Goal: Transaction & Acquisition: Purchase product/service

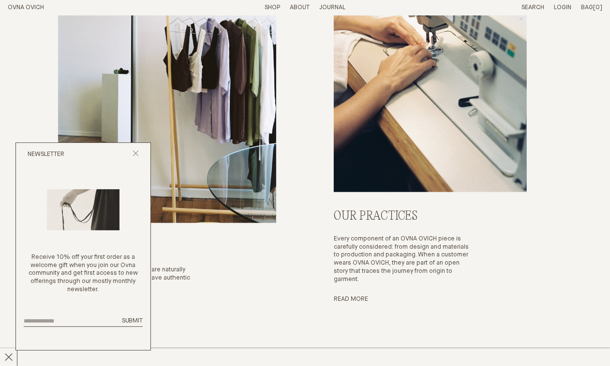
scroll to position [3268, 0]
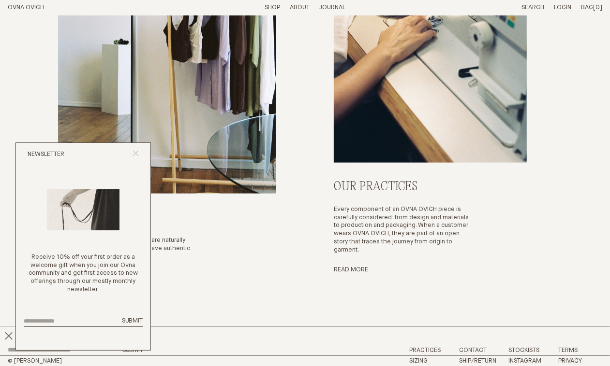
click at [136, 153] on line "Close popup" at bounding box center [135, 153] width 5 height 5
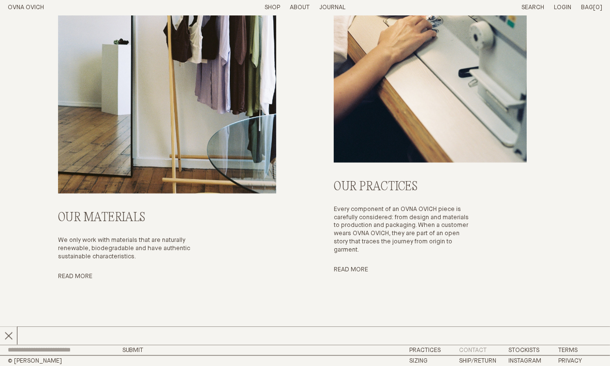
click at [470, 348] on link "Contact" at bounding box center [473, 351] width 28 height 6
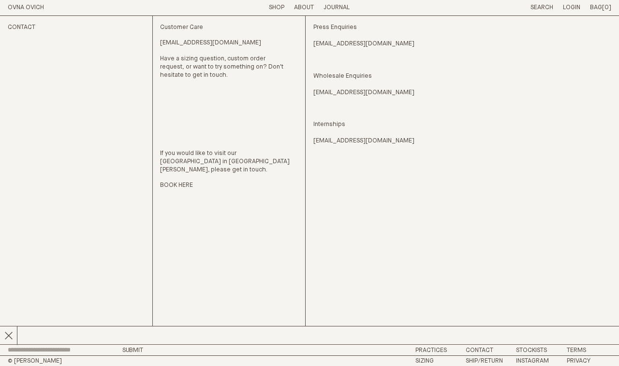
click at [304, 7] on p "About" at bounding box center [304, 8] width 20 height 8
click at [266, 11] on li "Story" at bounding box center [268, 8] width 19 height 8
click at [266, 8] on link "Story" at bounding box center [268, 7] width 19 height 6
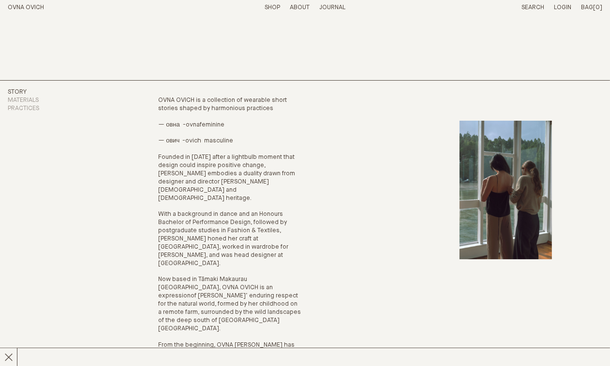
click at [279, 8] on li "Shop" at bounding box center [271, 8] width 15 height 8
click at [278, 8] on link "Shop" at bounding box center [271, 7] width 15 height 6
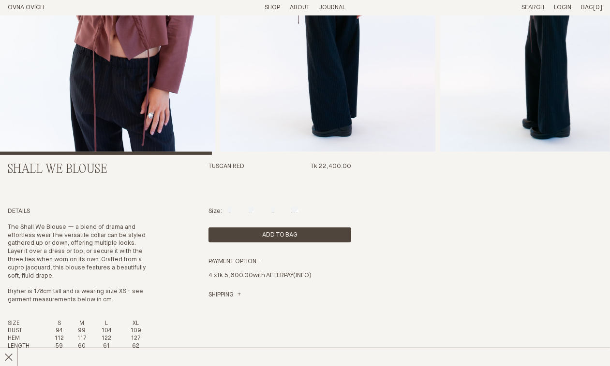
scroll to position [141, 0]
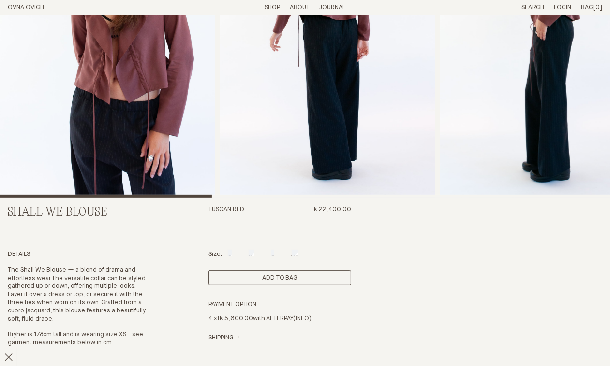
click at [307, 283] on button "Add to Bag" at bounding box center [279, 278] width 143 height 15
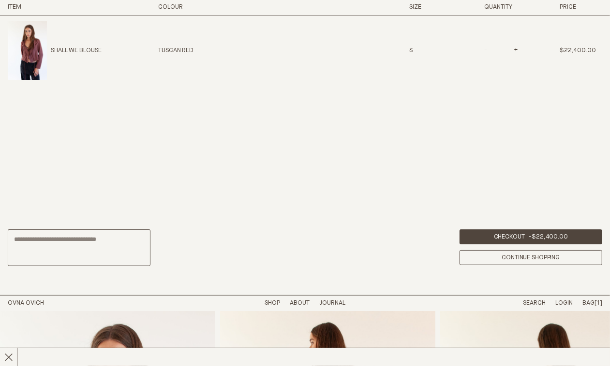
scroll to position [0, 0]
click at [416, 51] on div "S" at bounding box center [430, 51] width 43 height 8
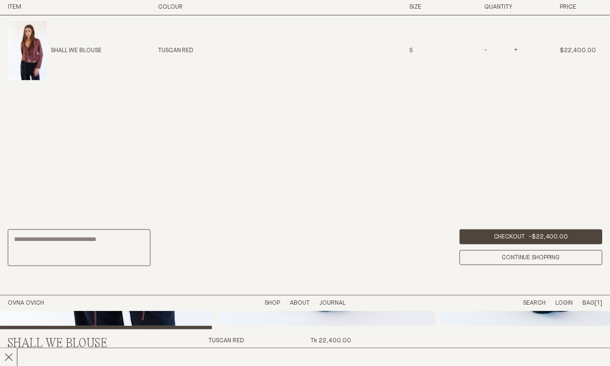
scroll to position [322, 0]
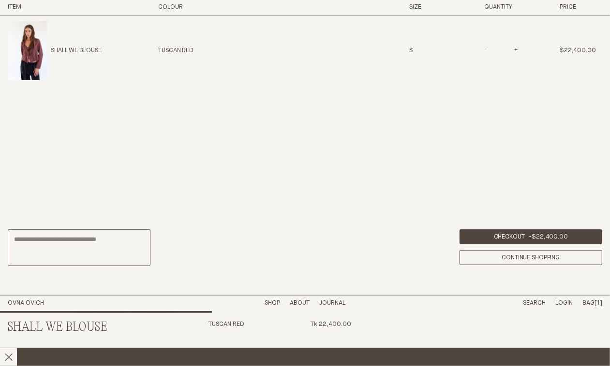
click at [423, 361] on span "Chapter 22 - Less But Better Is Now Here x" at bounding box center [492, 357] width 984 height 14
